Goal: Check status: Check status

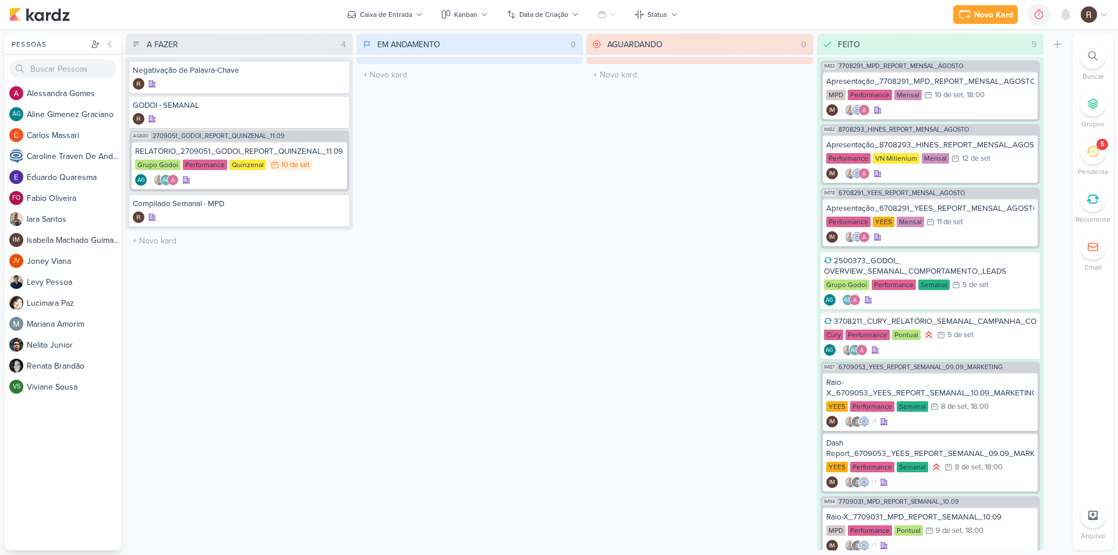
click at [1095, 154] on icon at bounding box center [1092, 151] width 13 height 13
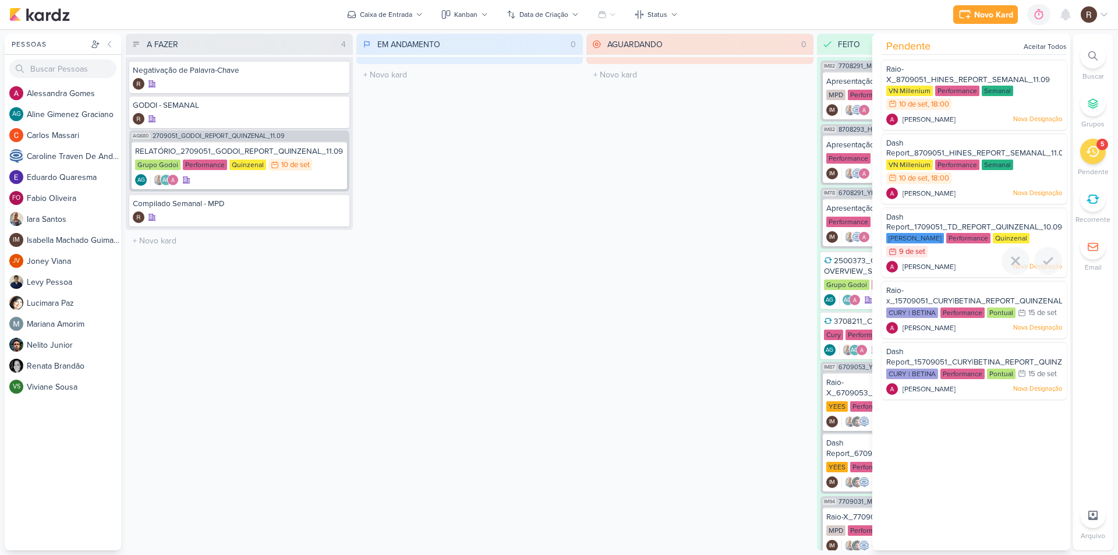
click at [976, 224] on span "Dash Report_1709051_TD_REPORT_QUINZENAL_10.09" at bounding box center [974, 223] width 176 height 20
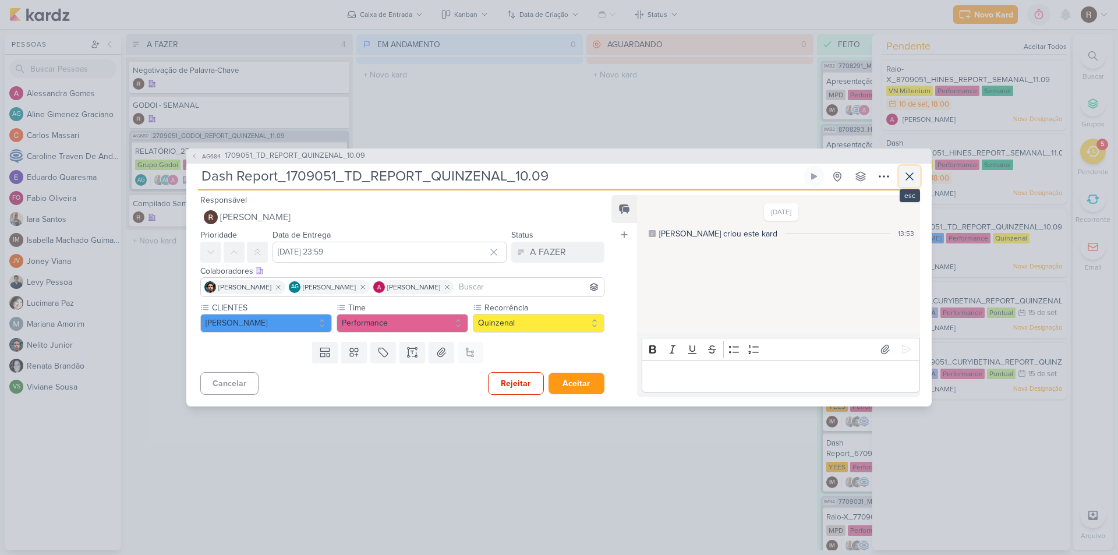
click at [905, 176] on icon at bounding box center [909, 176] width 14 height 14
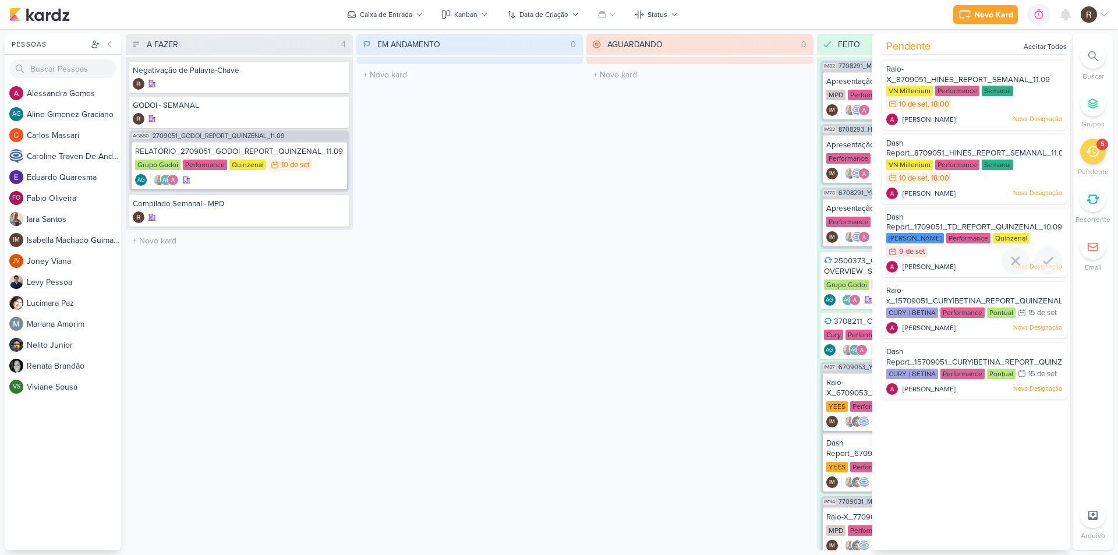
click at [935, 231] on span "Dash Report_1709051_TD_REPORT_QUINZENAL_10.09" at bounding box center [974, 223] width 176 height 20
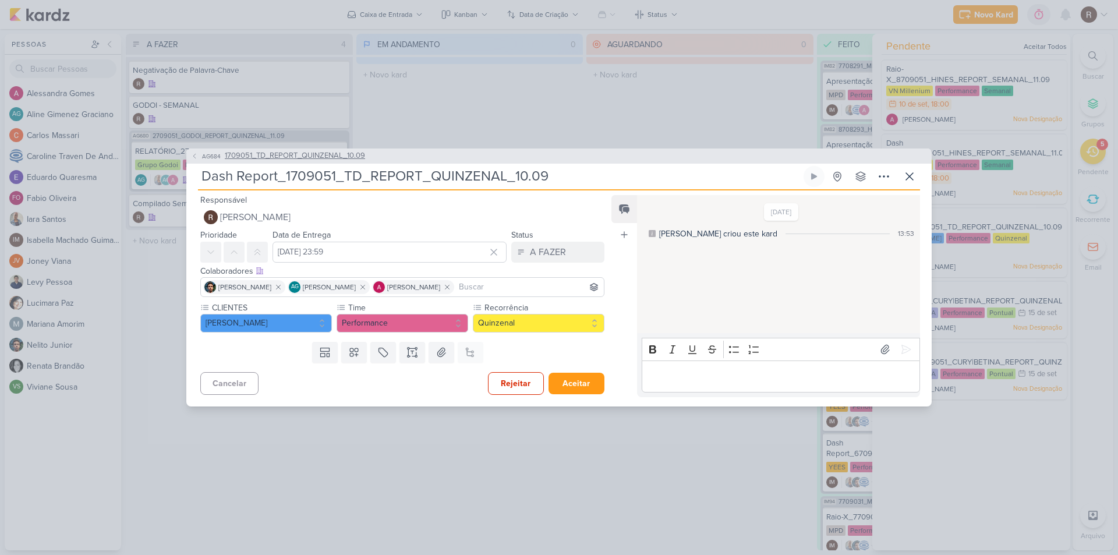
click at [310, 155] on span "1709051_TD_REPORT_QUINZENAL_10.09" at bounding box center [295, 156] width 140 height 12
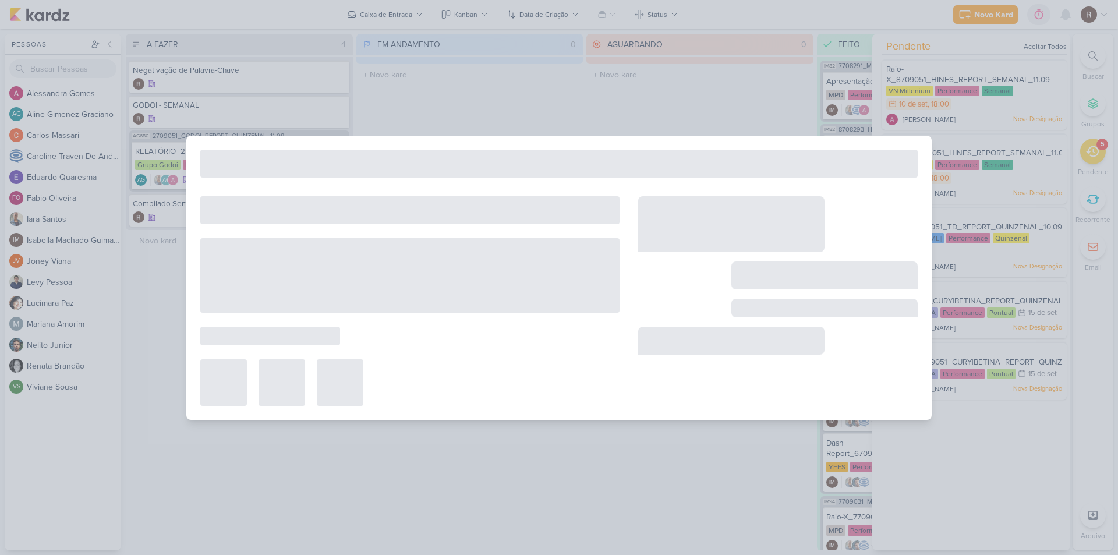
type input "1709051_TD_REPORT_QUINZENAL_10.09"
type input "[DATE] 16:00"
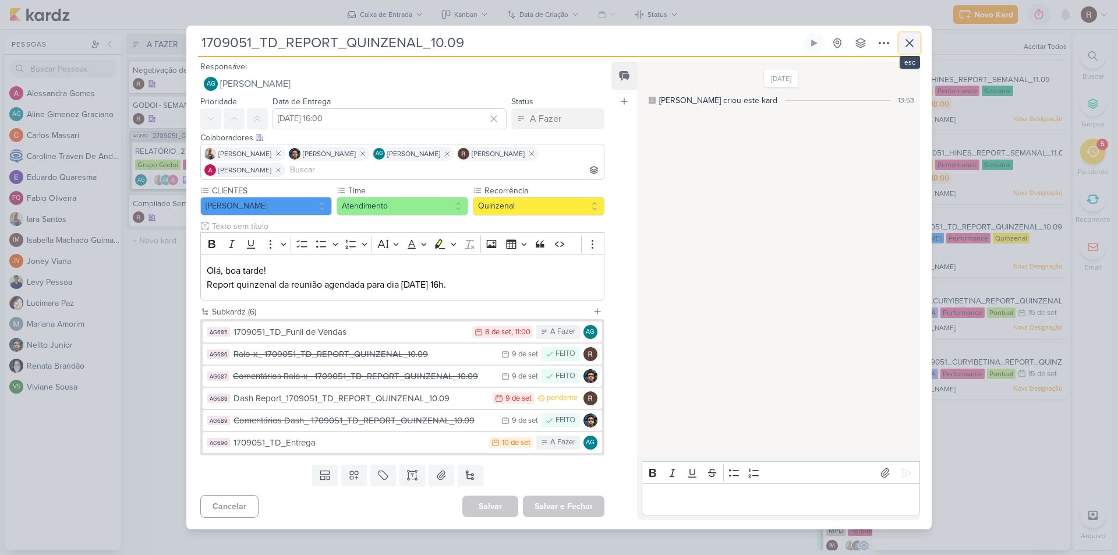
click at [906, 43] on icon at bounding box center [909, 43] width 14 height 14
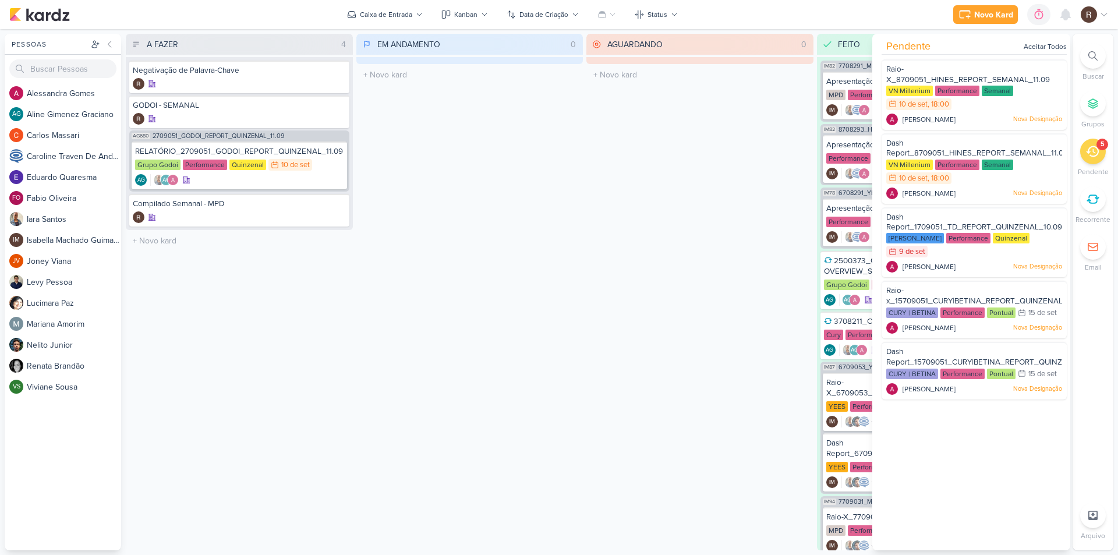
click at [776, 167] on div "AGUARDANDO 0 Mover Para Esquerda Mover Para Direita [GEOGRAPHIC_DATA] O título …" at bounding box center [699, 292] width 227 height 516
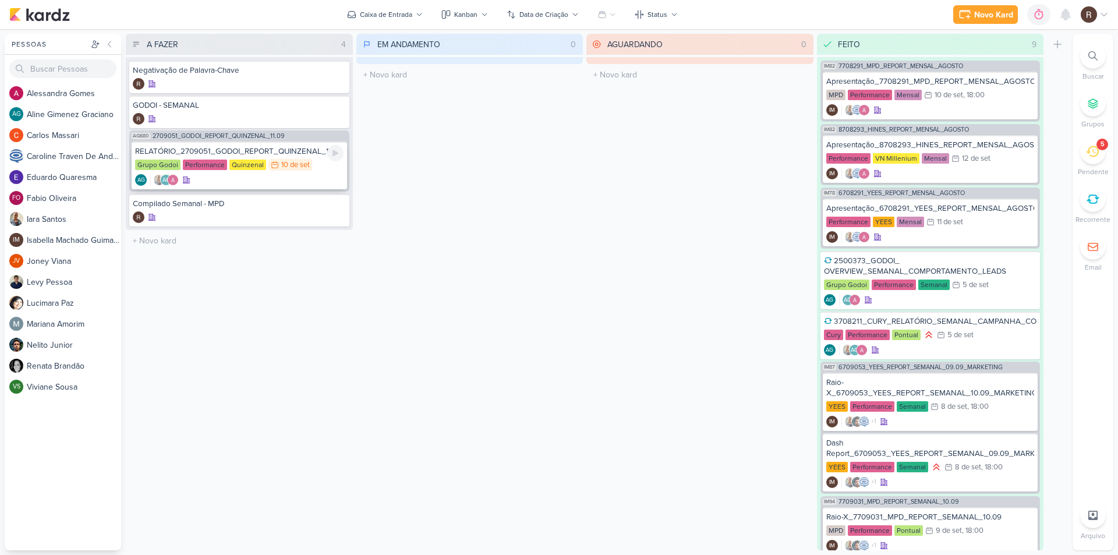
click at [259, 157] on div "RELATÓRIO_2709051_GODOI_REPORT_QUINZENAL_11.09 Grupo Godoi Performance Quinzena…" at bounding box center [239, 165] width 215 height 48
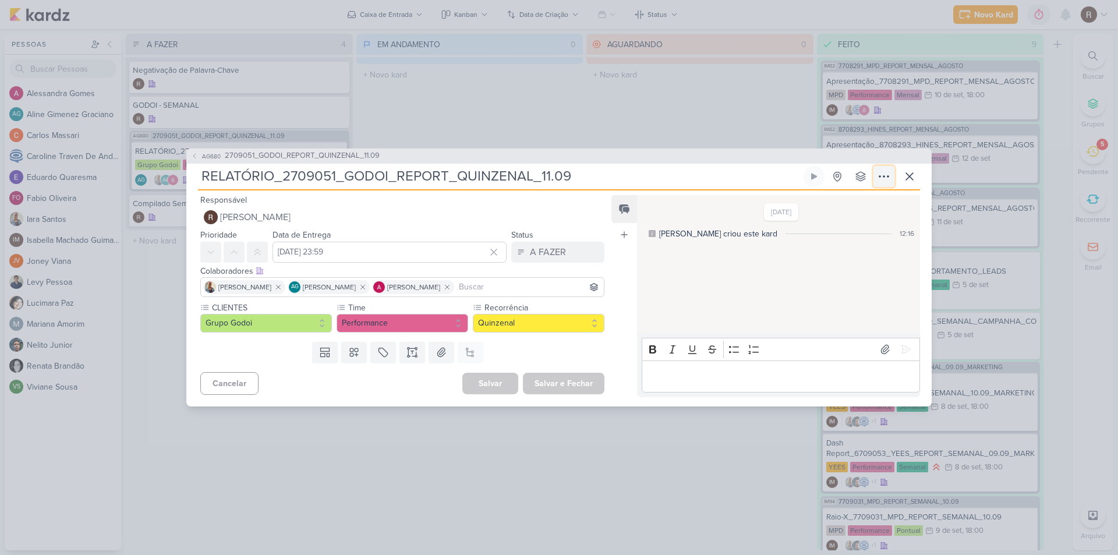
click at [889, 172] on icon at bounding box center [884, 176] width 14 height 14
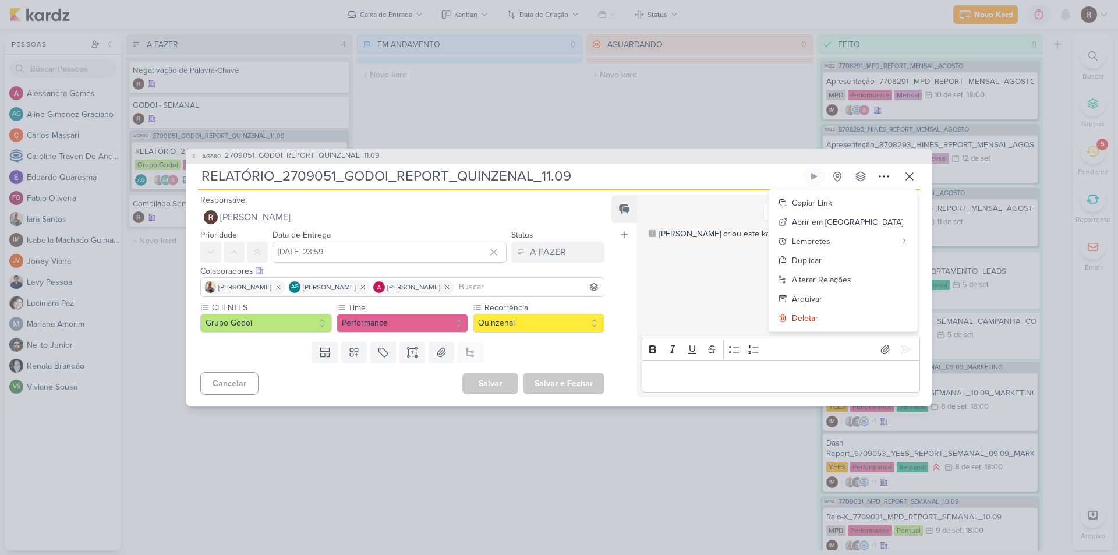
click at [700, 131] on div "AG680 2709051_GODOI_REPORT_QUINZENAL_11.09 RELATÓRIO_2709051_GODOI_REPORT_QUINZ…" at bounding box center [559, 277] width 1118 height 555
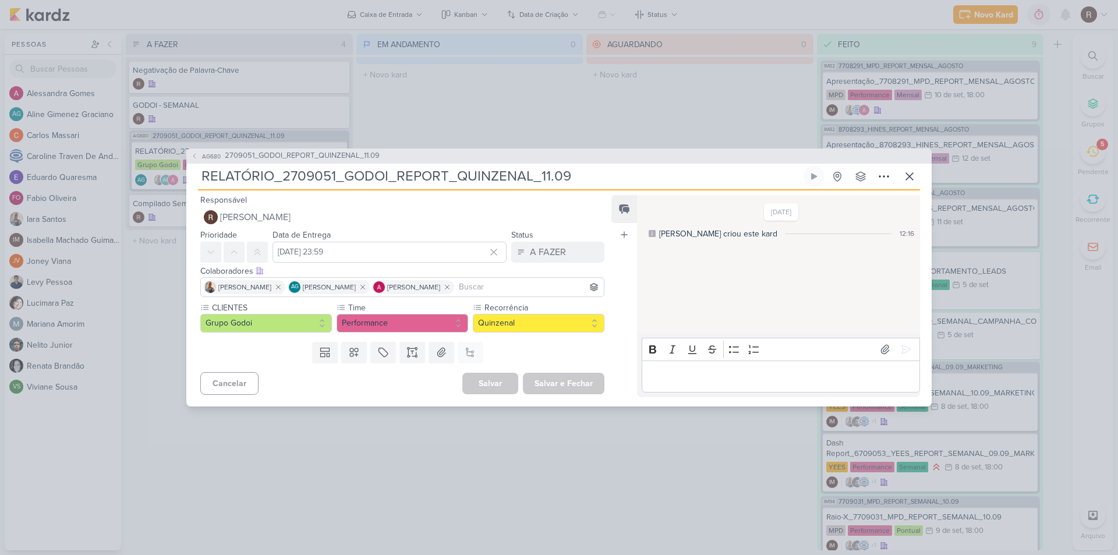
click at [700, 131] on div "AG680 2709051_GODOI_REPORT_QUINZENAL_11.09 RELATÓRIO_2709051_GODOI_REPORT_QUINZ…" at bounding box center [559, 277] width 1118 height 555
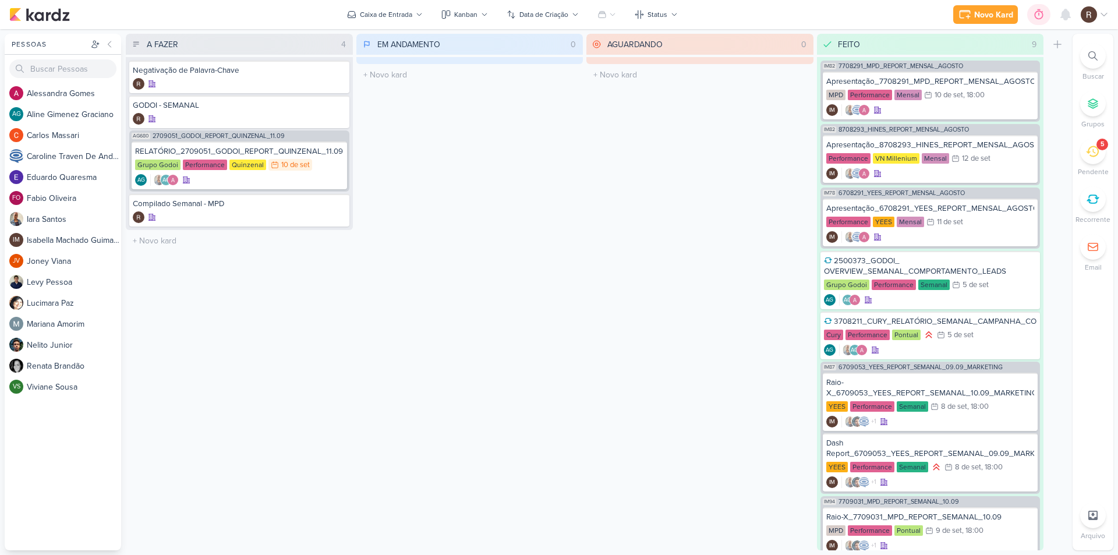
click at [1038, 23] on div at bounding box center [1039, 14] width 16 height 19
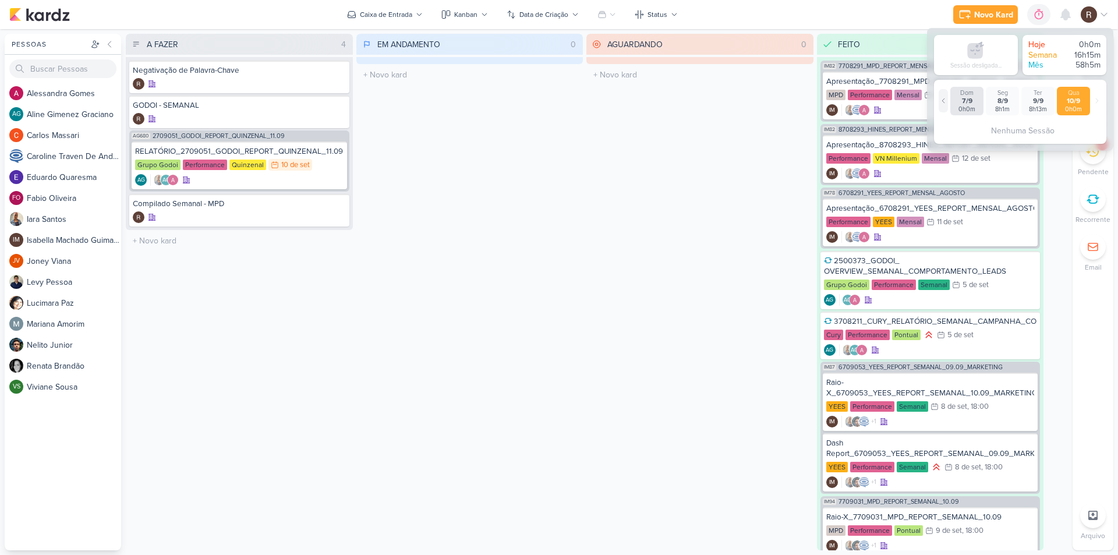
click at [941, 100] on icon at bounding box center [943, 100] width 7 height 7
click at [1098, 102] on icon at bounding box center [1096, 100] width 7 height 7
click at [1042, 96] on div "Ter" at bounding box center [1038, 93] width 29 height 8
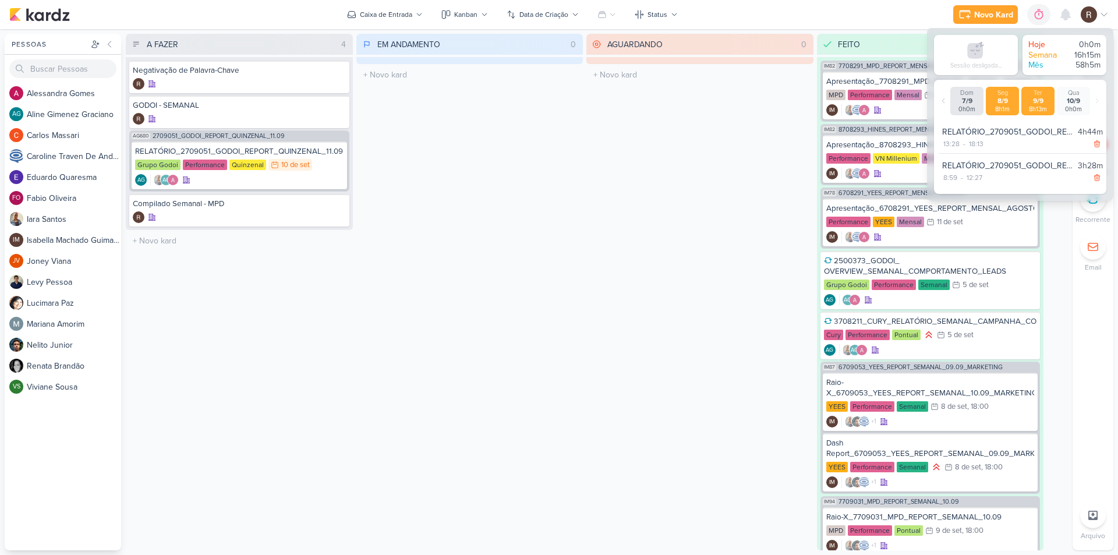
click at [1014, 109] on div "8h1m" at bounding box center [1002, 109] width 29 height 8
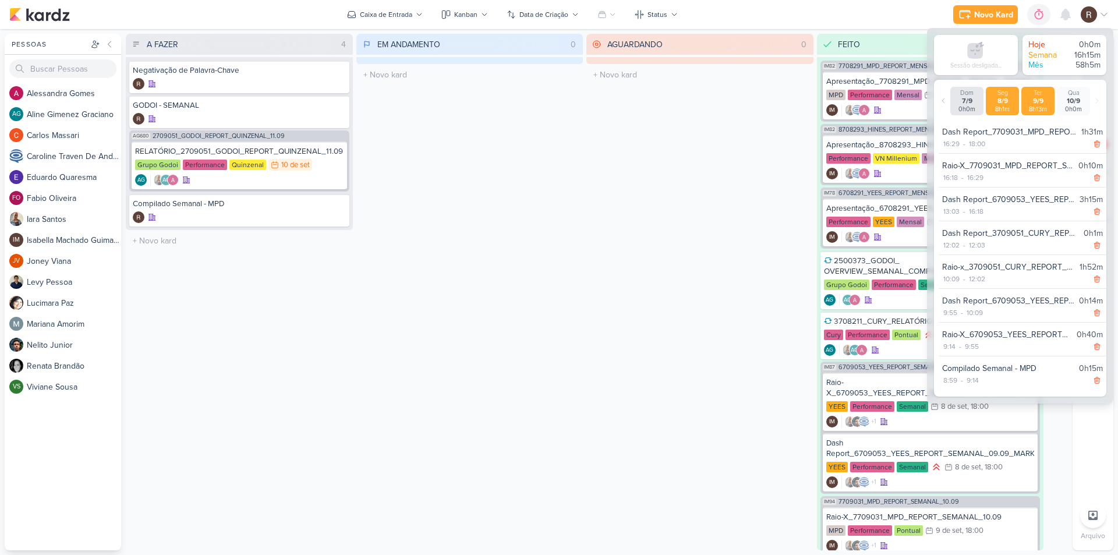
click at [1042, 109] on div "8h13m" at bounding box center [1038, 109] width 29 height 8
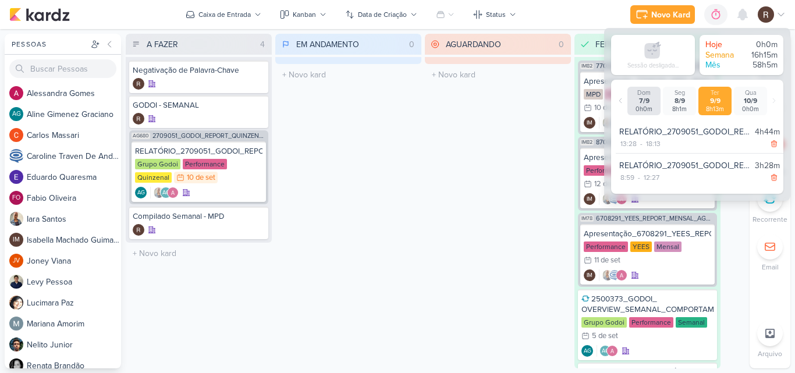
click at [440, 201] on div "AGUARDANDO 0 Mover Para Esquerda Mover Para Direita [GEOGRAPHIC_DATA] O título …" at bounding box center [498, 201] width 146 height 335
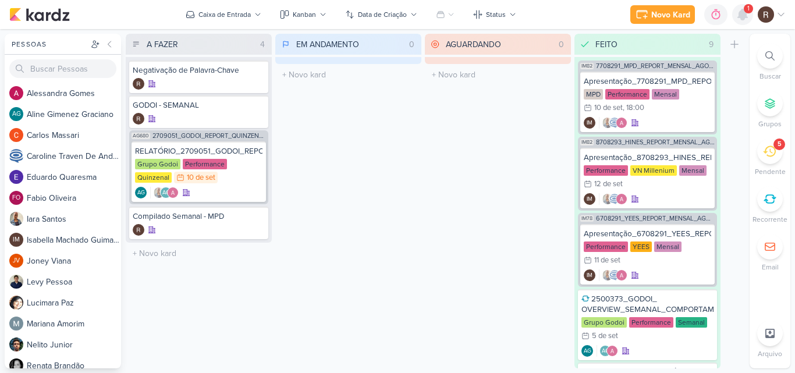
click at [741, 16] on icon at bounding box center [742, 14] width 9 height 10
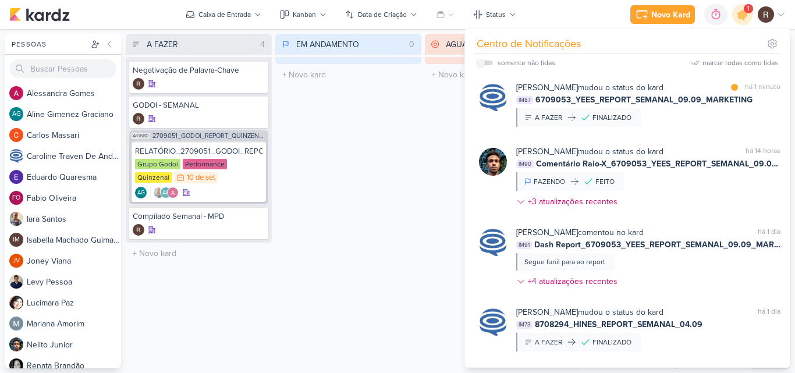
click at [349, 141] on div "EM ANDAMENTO 0 Mover Para Esquerda Mover Para Direita [GEOGRAPHIC_DATA] O títul…" at bounding box center [348, 201] width 146 height 335
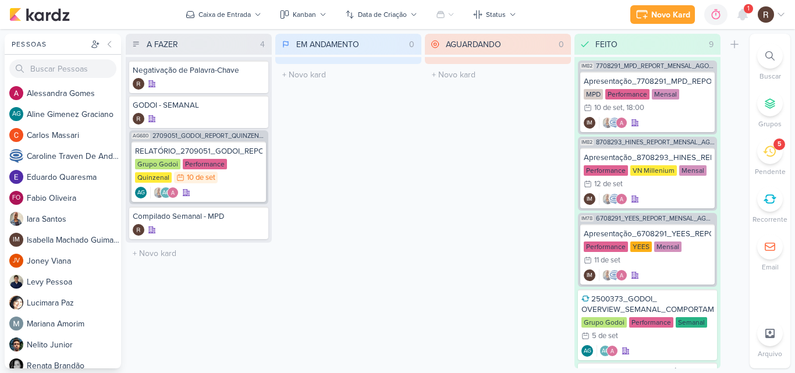
click at [355, 121] on div "EM ANDAMENTO 0 Mover Para Esquerda Mover Para Direita [GEOGRAPHIC_DATA] O títul…" at bounding box center [348, 201] width 146 height 335
drag, startPoint x: 333, startPoint y: 130, endPoint x: 393, endPoint y: 125, distance: 60.2
click at [393, 125] on div "EM ANDAMENTO 0 Mover Para Esquerda Mover Para Direita [GEOGRAPHIC_DATA] O títul…" at bounding box center [348, 201] width 146 height 335
drag, startPoint x: 272, startPoint y: 261, endPoint x: 361, endPoint y: 122, distance: 164.9
click at [361, 122] on div "A FAZER 4 Mover Para Esquerda Mover Para Direita [GEOGRAPHIC_DATA] Negativação …" at bounding box center [435, 201] width 619 height 335
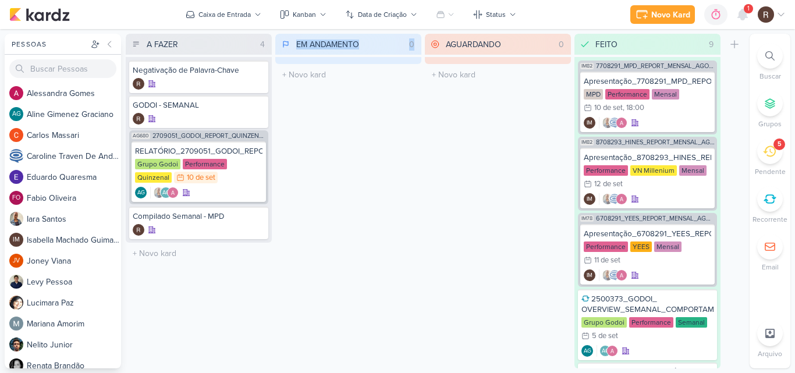
click at [361, 122] on div "EM ANDAMENTO 0 Mover Para Esquerda Mover Para Direita [GEOGRAPHIC_DATA] O títul…" at bounding box center [348, 201] width 146 height 335
click at [742, 13] on icon at bounding box center [742, 14] width 9 height 10
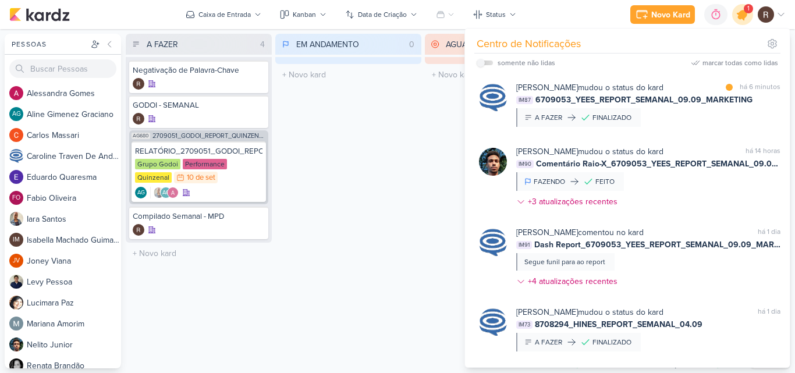
click at [742, 13] on icon at bounding box center [743, 15] width 14 height 14
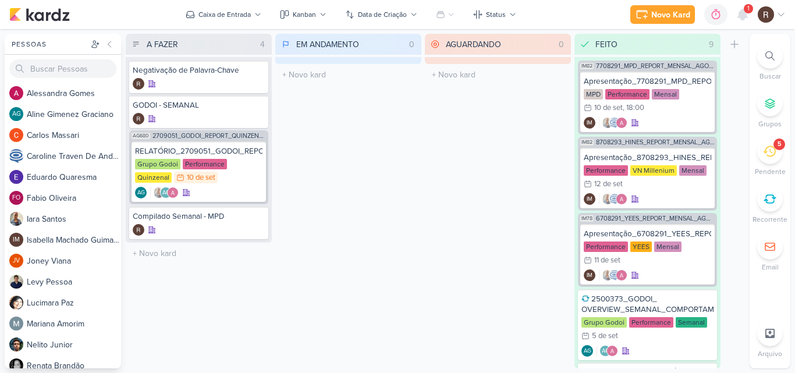
drag, startPoint x: 327, startPoint y: 151, endPoint x: 369, endPoint y: 146, distance: 42.2
click at [369, 146] on div "EM ANDAMENTO 0 Mover Para Esquerda Mover Para Direita [GEOGRAPHIC_DATA] O títul…" at bounding box center [348, 201] width 146 height 335
click at [771, 151] on icon at bounding box center [769, 151] width 13 height 13
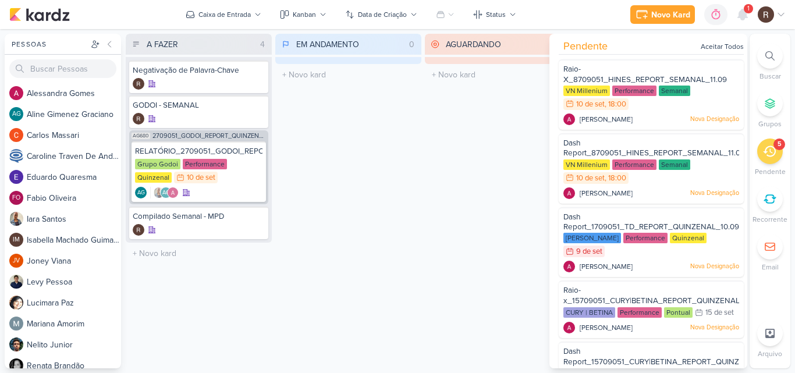
click at [535, 152] on div "AGUARDANDO 0 Mover Para Esquerda Mover Para Direita [GEOGRAPHIC_DATA] O título …" at bounding box center [498, 201] width 146 height 335
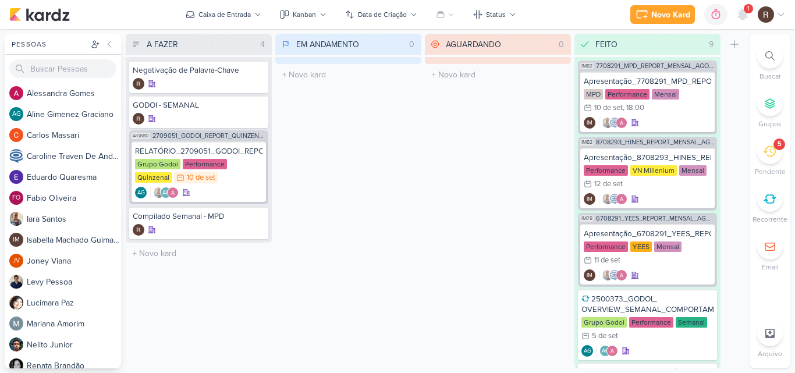
click at [312, 130] on div "EM ANDAMENTO 0 Mover Para Esquerda Mover Para Direita [GEOGRAPHIC_DATA] O títul…" at bounding box center [348, 201] width 146 height 335
click at [742, 18] on icon at bounding box center [742, 14] width 9 height 10
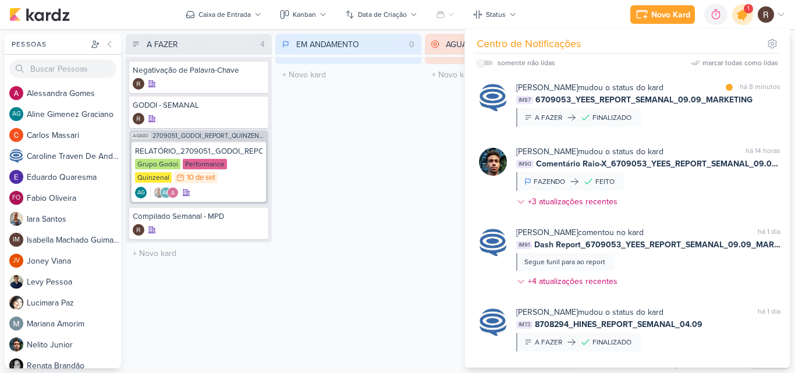
click at [742, 18] on icon at bounding box center [743, 15] width 14 height 14
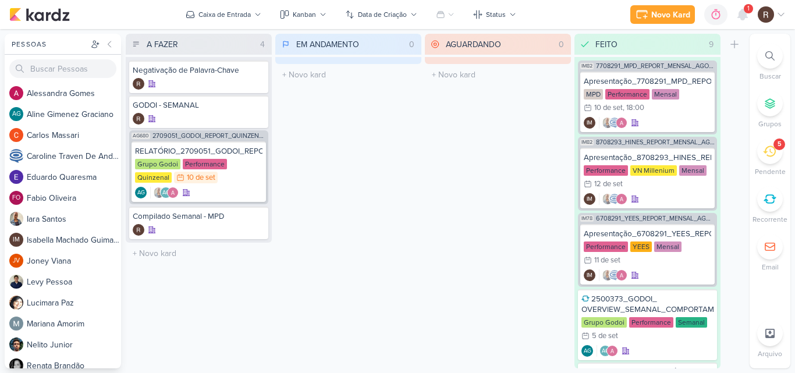
click at [409, 210] on div "EM ANDAMENTO 0 Mover Para Esquerda Mover Para Direita [GEOGRAPHIC_DATA] O títul…" at bounding box center [348, 201] width 146 height 335
click at [255, 153] on icon at bounding box center [255, 153] width 6 height 6
click at [742, 20] on icon at bounding box center [743, 15] width 14 height 14
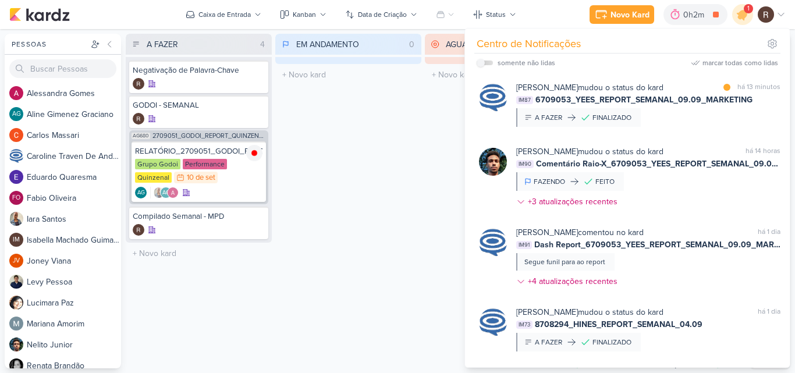
click at [389, 278] on div "EM ANDAMENTO 0 Mover Para Esquerda Mover Para Direita [GEOGRAPHIC_DATA] O títul…" at bounding box center [348, 201] width 146 height 335
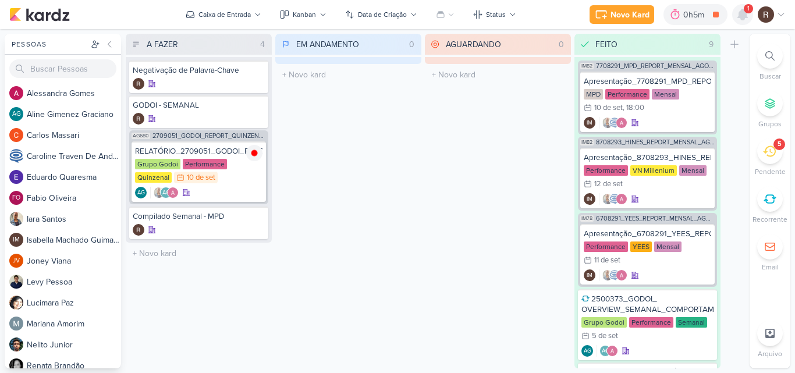
click at [741, 16] on icon at bounding box center [742, 14] width 9 height 10
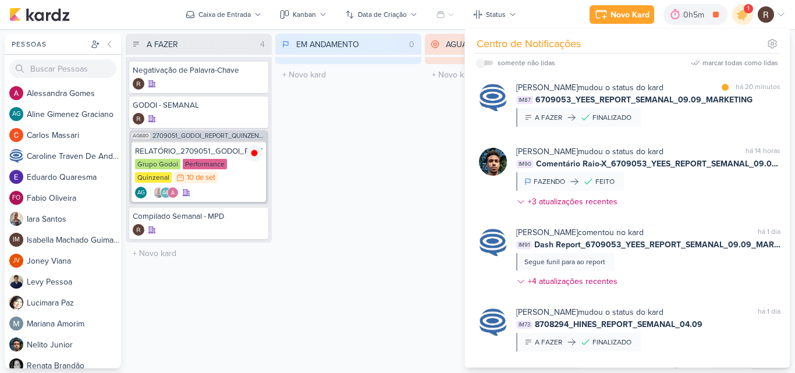
click at [420, 128] on div "EM ANDAMENTO 0 Mover Para Esquerda Mover Para Direita [GEOGRAPHIC_DATA] O títul…" at bounding box center [348, 201] width 146 height 335
